Goal: Information Seeking & Learning: Compare options

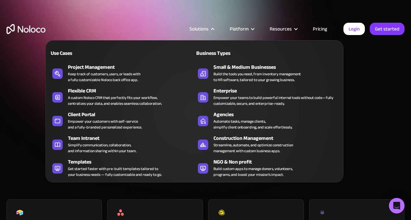
click at [410, 22] on html "Solutions Use Cases Business Types Project Management Keep track of customers, …" at bounding box center [205, 110] width 411 height 220
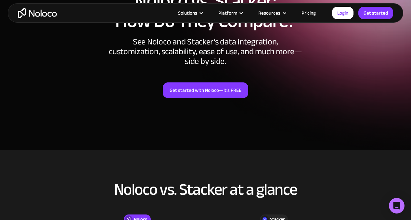
scroll to position [1, 0]
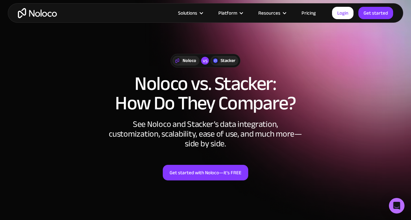
click at [251, 92] on h1 "Noloco vs. Stacker: How Do They Compare?" at bounding box center [205, 93] width 398 height 39
click at [250, 91] on h1 "Noloco vs. Stacker: How Do They Compare?" at bounding box center [205, 93] width 398 height 39
click at [255, 83] on h1 "Noloco vs. Stacker: How Do They Compare?" at bounding box center [205, 93] width 398 height 39
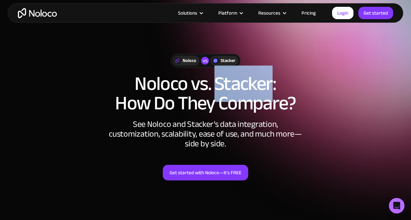
click at [255, 83] on h1 "Noloco vs. Stacker: How Do They Compare?" at bounding box center [205, 93] width 398 height 39
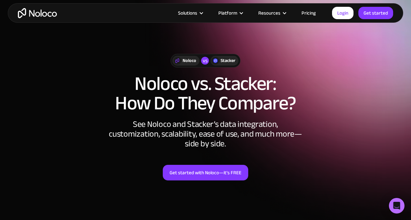
click at [303, 63] on div "Noloco vs Stacker" at bounding box center [205, 61] width 398 height 14
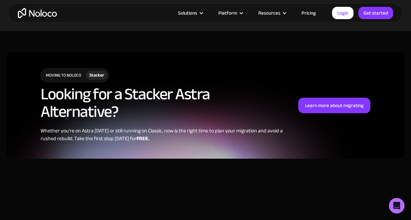
scroll to position [650, 0]
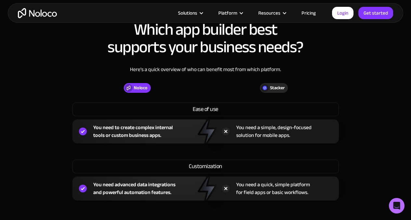
click at [382, 83] on div "Here’s a quick overview of who can benefit most from which platform." at bounding box center [205, 75] width 398 height 18
click at [271, 90] on div "Stacker" at bounding box center [277, 87] width 15 height 7
click at [271, 89] on div "Stacker" at bounding box center [277, 87] width 15 height 7
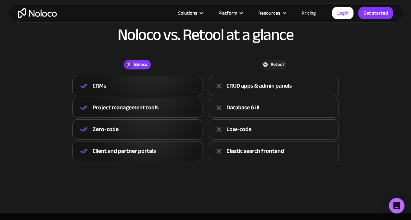
scroll to position [253, 0]
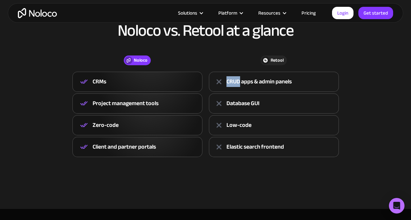
drag, startPoint x: 227, startPoint y: 82, endPoint x: 239, endPoint y: 81, distance: 12.7
click at [239, 81] on div "CRUD apps & admin panels" at bounding box center [258, 82] width 65 height 10
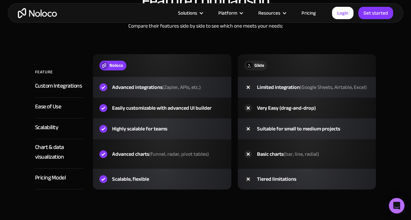
scroll to position [1010, 0]
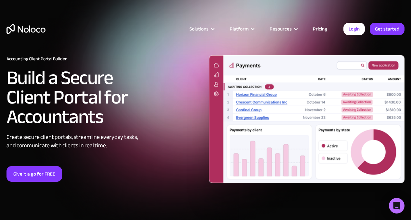
click at [359, 87] on img at bounding box center [307, 119] width 196 height 128
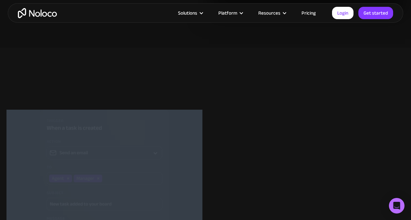
scroll to position [1646, 0]
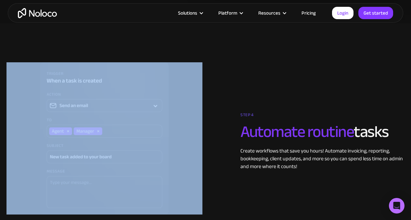
drag, startPoint x: 415, startPoint y: 95, endPoint x: 414, endPoint y: 107, distance: 11.7
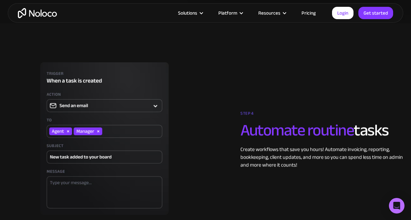
click at [383, 98] on div "STEP 4 Automate routine tasks Create workflows that save you hours! Automate in…" at bounding box center [205, 138] width 404 height 152
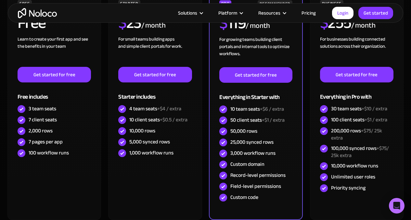
scroll to position [2102, 0]
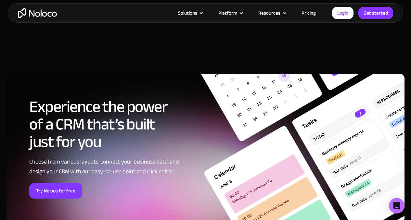
scroll to position [2495, 0]
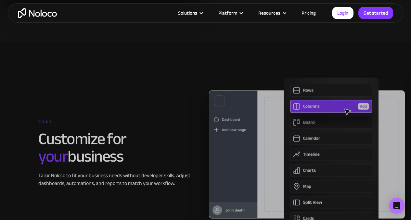
scroll to position [1299, 0]
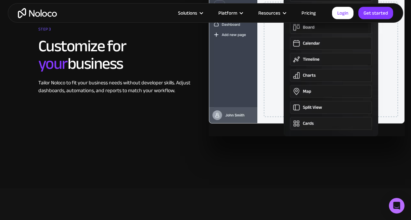
click at [170, 114] on div "STEP 3 Customize for your business Tailor Noloco to fit your business needs wit…" at bounding box center [205, 59] width 404 height 154
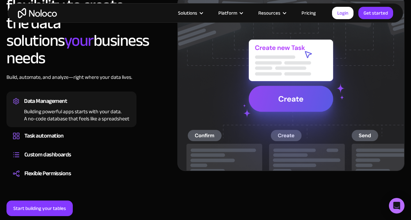
scroll to position [521, 0]
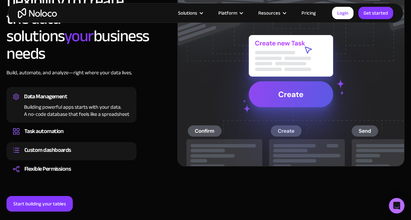
click at [42, 145] on div "Custom dashboards" at bounding box center [47, 150] width 47 height 10
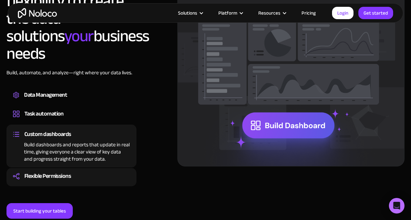
click at [43, 171] on div "Flexible Permissions" at bounding box center [47, 176] width 46 height 10
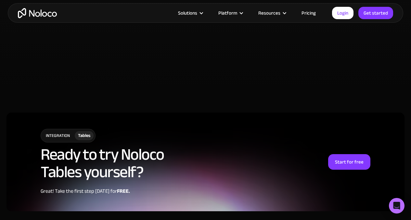
scroll to position [1558, 0]
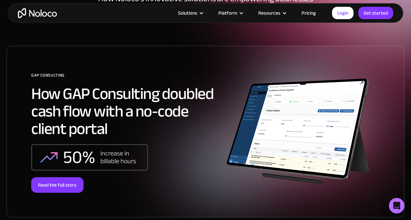
scroll to position [116, 0]
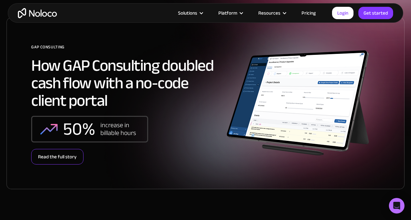
click at [47, 161] on div "Read the full story" at bounding box center [57, 157] width 52 height 16
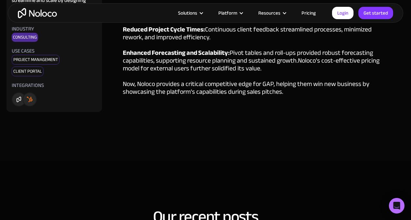
scroll to position [1320, 0]
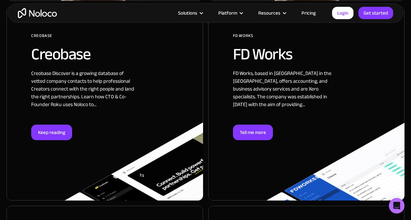
scroll to position [652, 0]
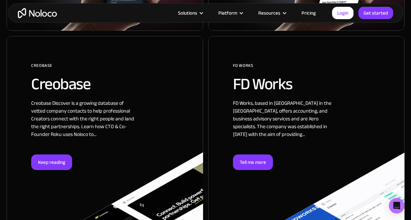
click at [262, 142] on div at bounding box center [306, 133] width 196 height 195
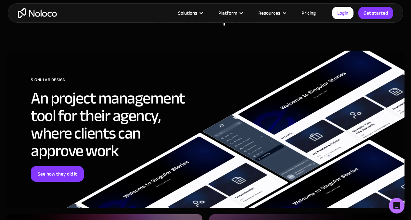
scroll to position [1681, 0]
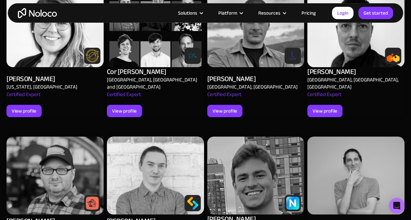
scroll to position [788, 0]
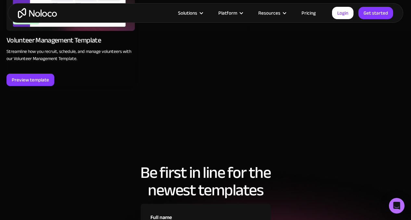
scroll to position [2080, 0]
